Goal: Task Accomplishment & Management: Use online tool/utility

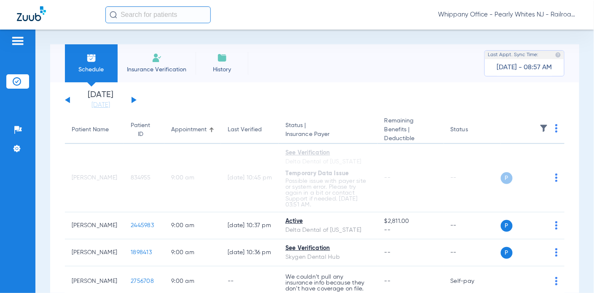
click at [134, 100] on button at bounding box center [134, 100] width 5 height 6
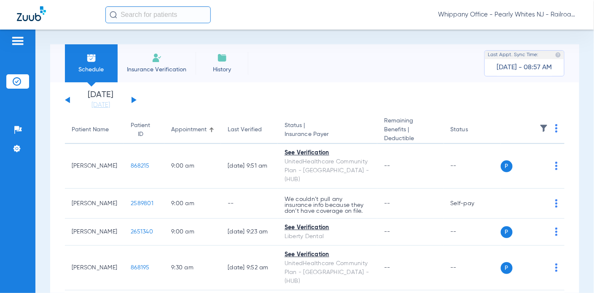
click at [134, 100] on button at bounding box center [134, 100] width 5 height 6
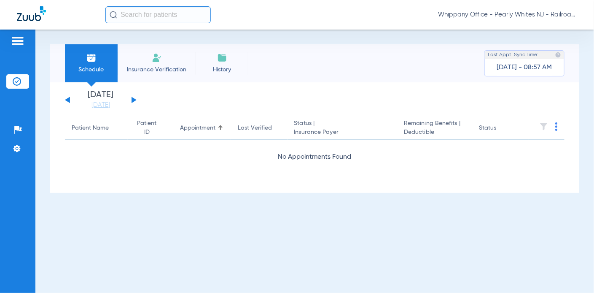
click at [133, 99] on button at bounding box center [134, 100] width 5 height 6
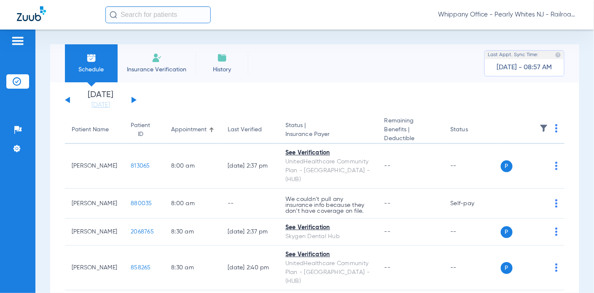
click at [555, 133] on span at bounding box center [556, 131] width 3 height 6
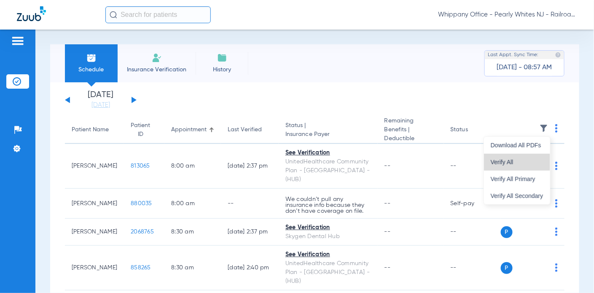
click at [527, 161] on span "Verify All" at bounding box center [517, 162] width 53 height 6
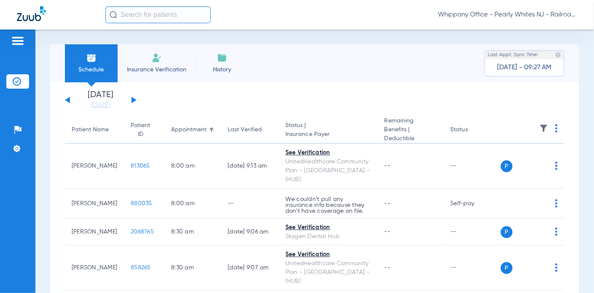
click at [555, 127] on img at bounding box center [556, 128] width 3 height 8
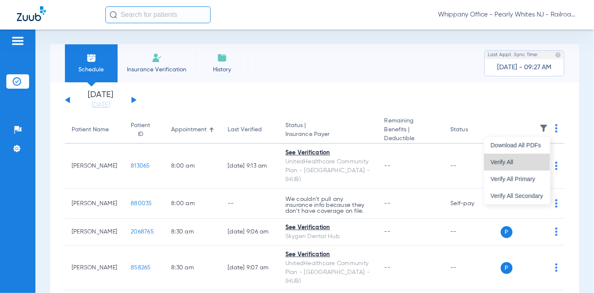
click at [518, 160] on span "Verify All" at bounding box center [517, 162] width 53 height 6
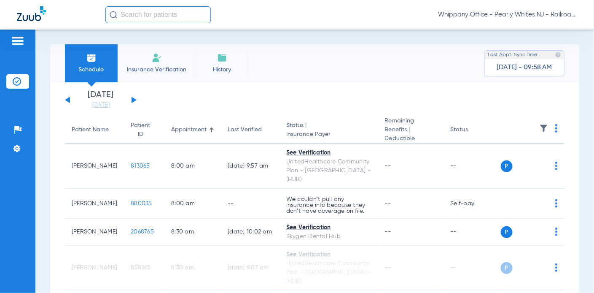
click at [555, 127] on img at bounding box center [556, 128] width 3 height 8
click at [508, 164] on span "Verify All" at bounding box center [517, 162] width 53 height 6
